Goal: Book appointment/travel/reservation

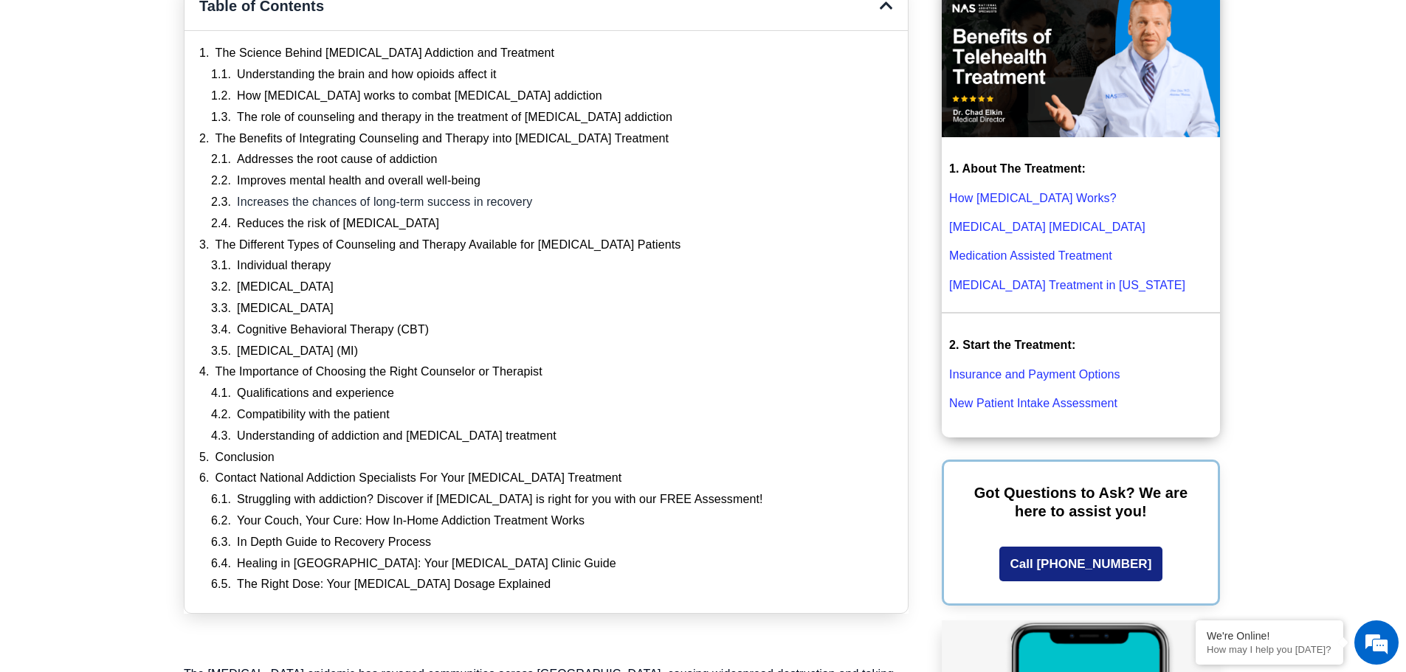
scroll to position [443, 0]
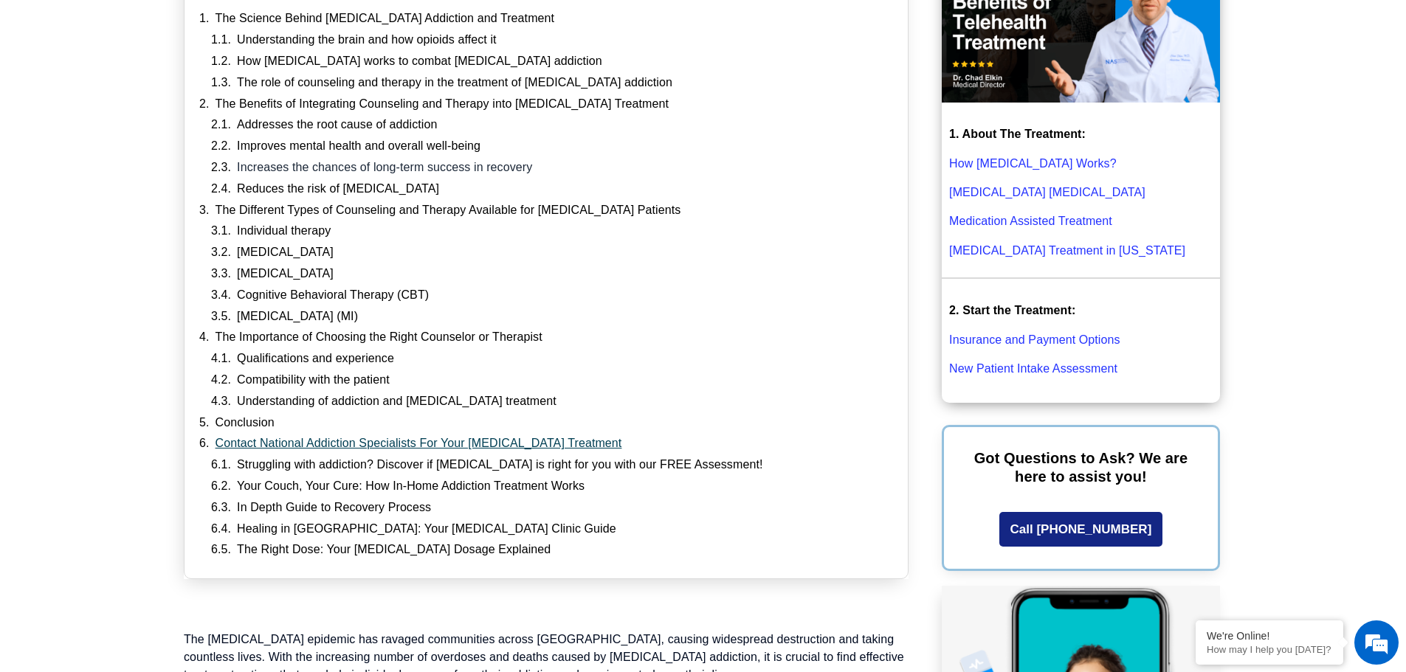
click at [373, 442] on link "Contact National Addiction Specialists For Your [MEDICAL_DATA] Treatment" at bounding box center [419, 444] width 407 height 16
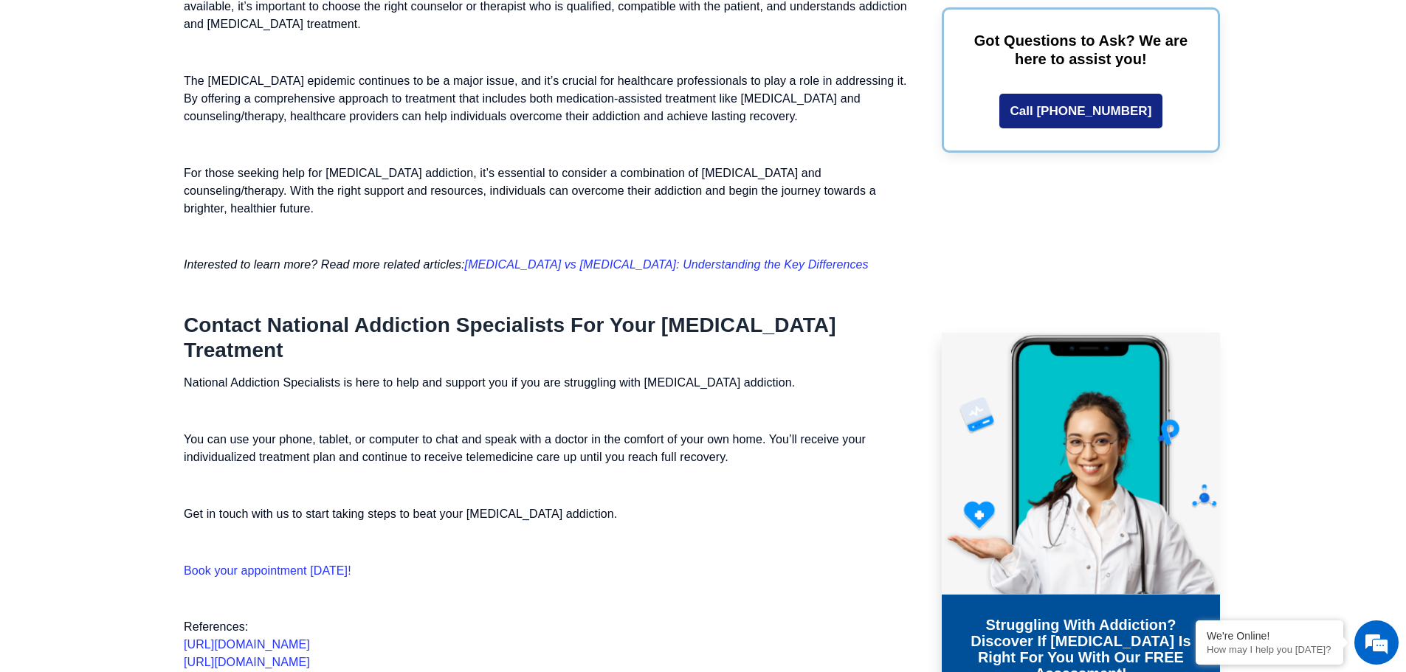
scroll to position [6395, 0]
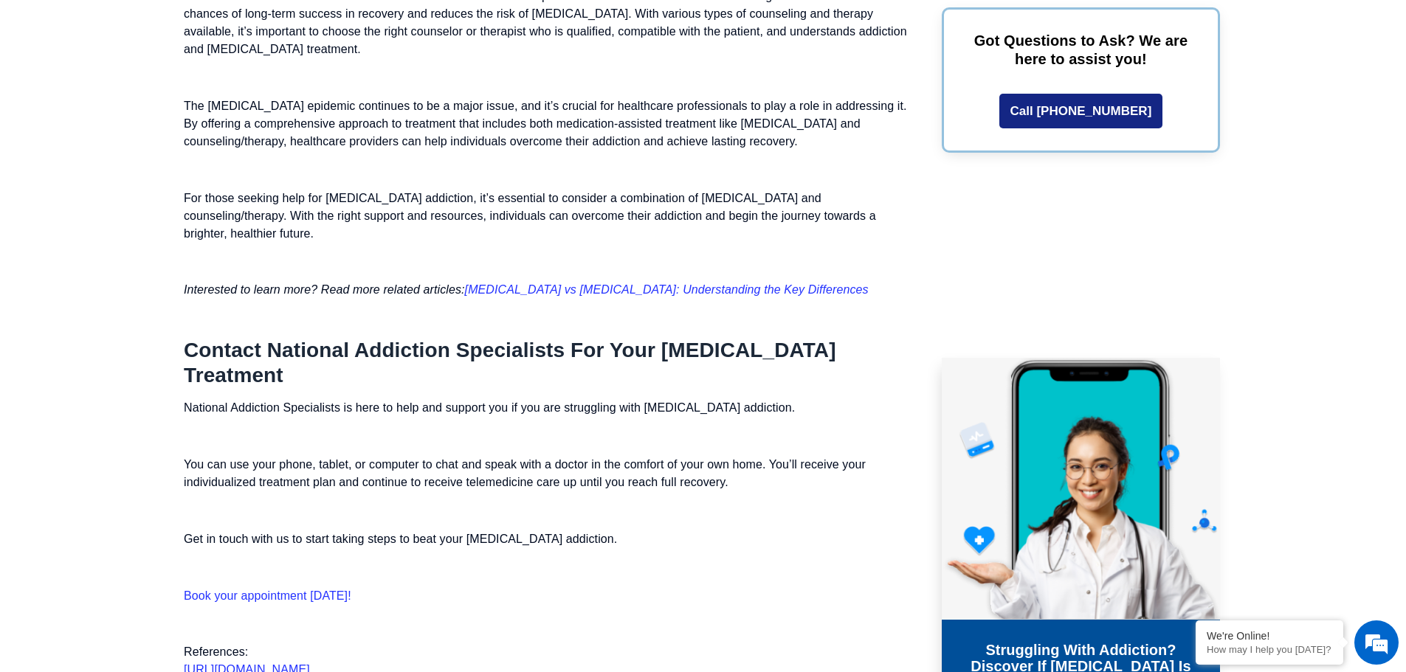
click at [293, 590] on link "Book your appointment [DATE]!" at bounding box center [268, 596] width 168 height 13
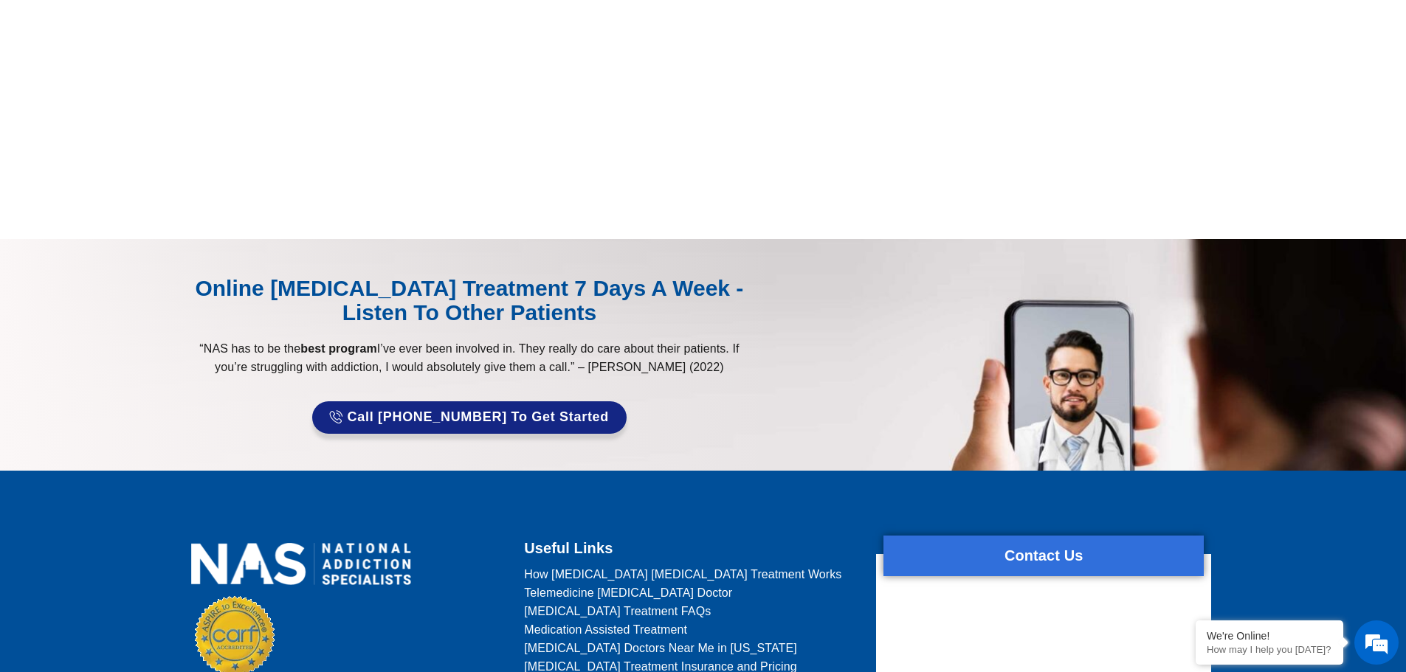
scroll to position [886, 0]
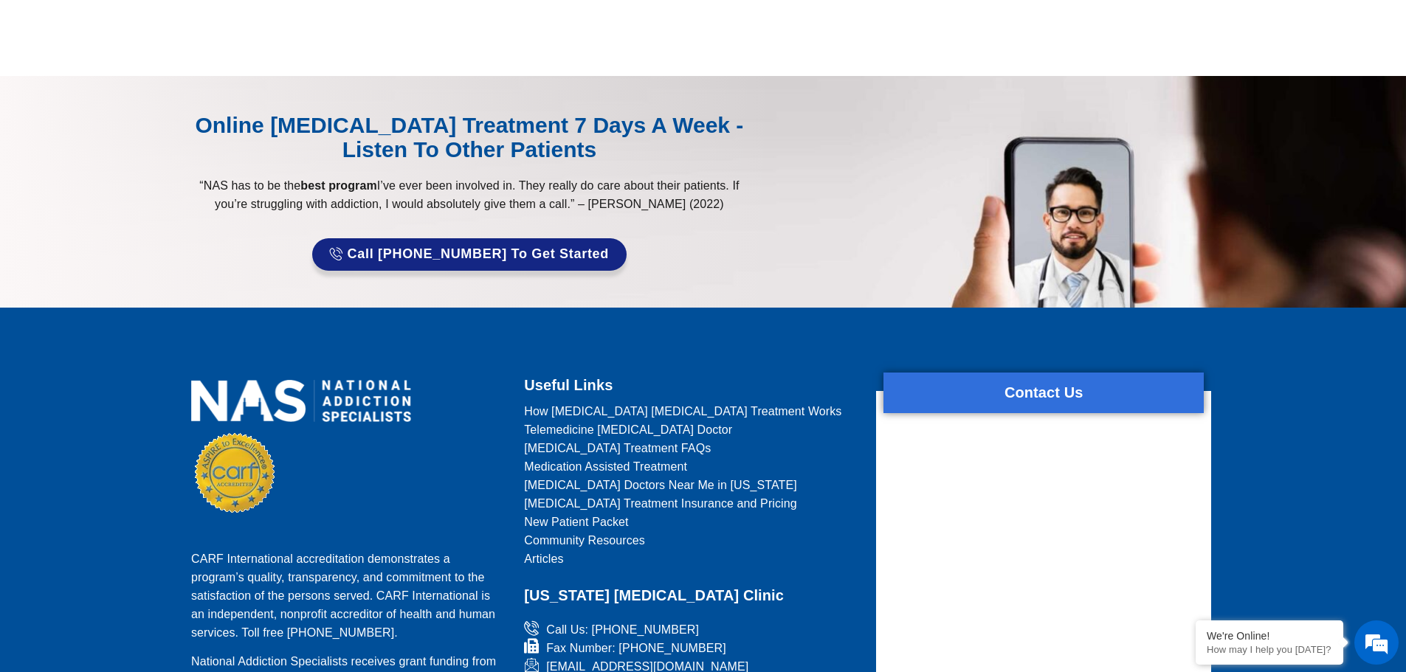
click at [605, 427] on span "Telemedicine [MEDICAL_DATA] Doctor" at bounding box center [628, 430] width 208 height 18
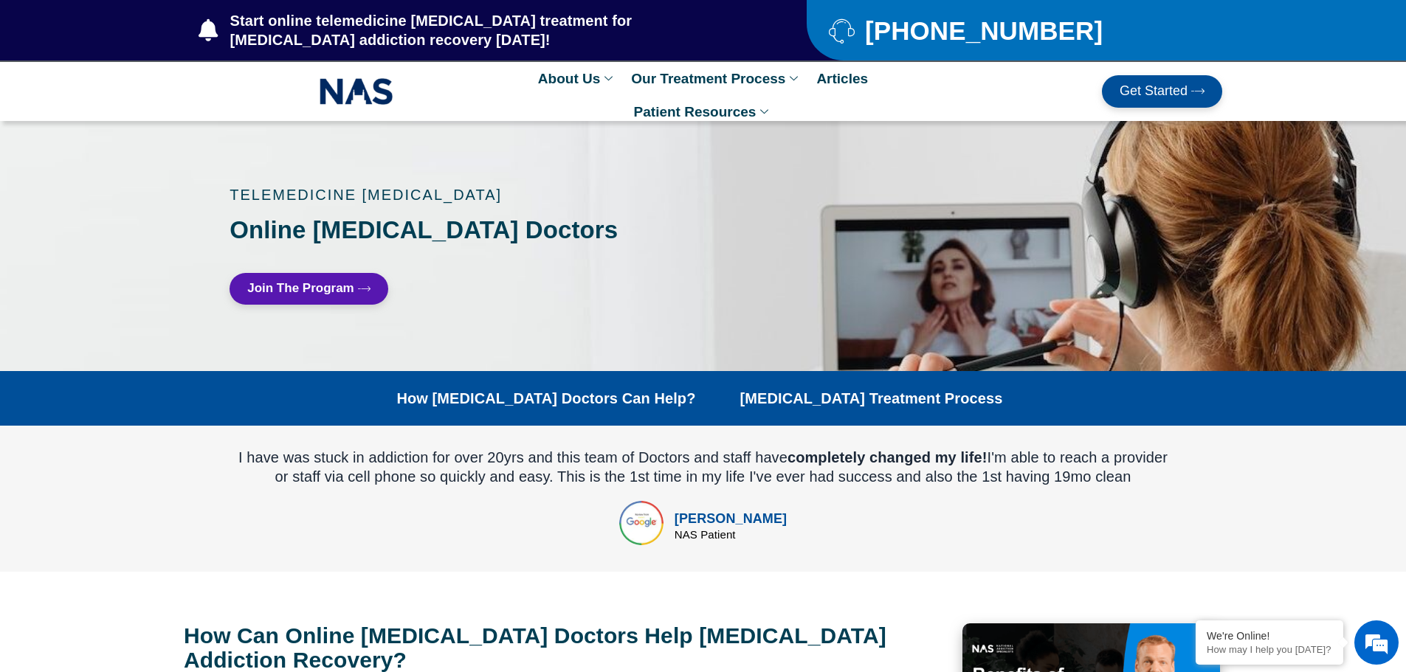
click at [348, 291] on span "Join The Program" at bounding box center [300, 289] width 107 height 14
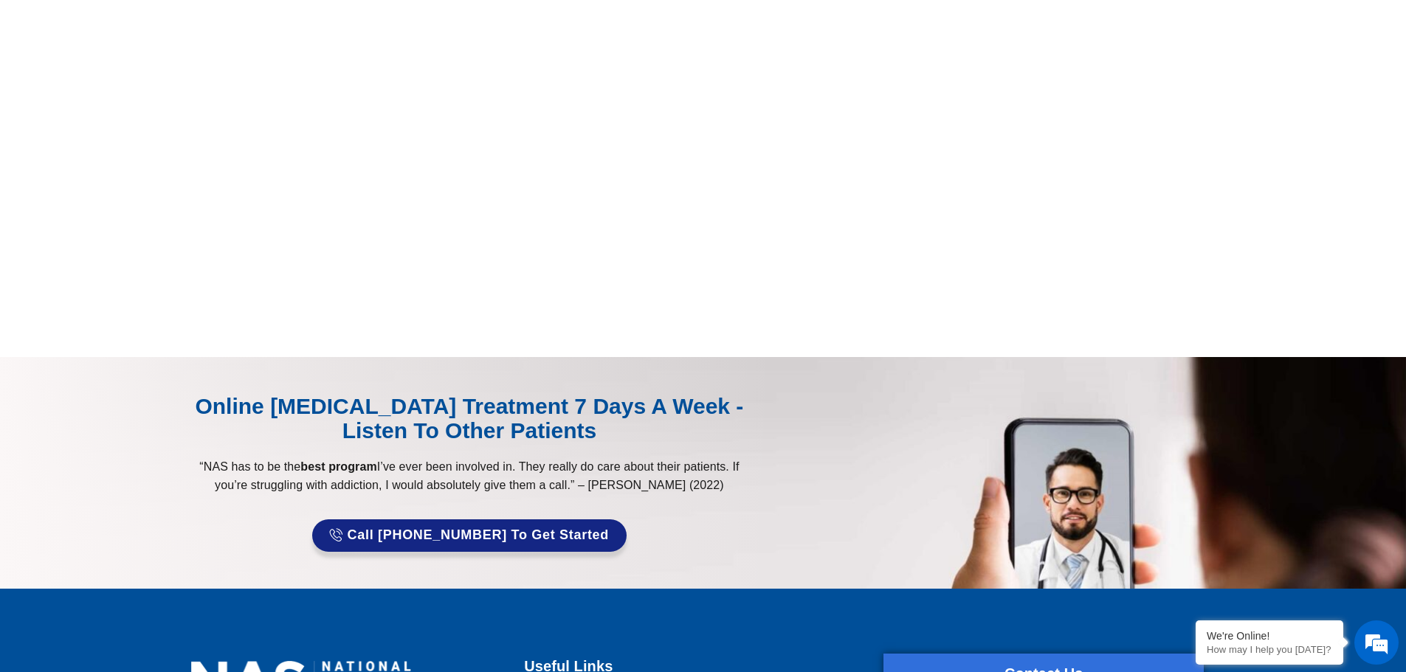
scroll to position [369, 0]
